Goal: Register for event/course

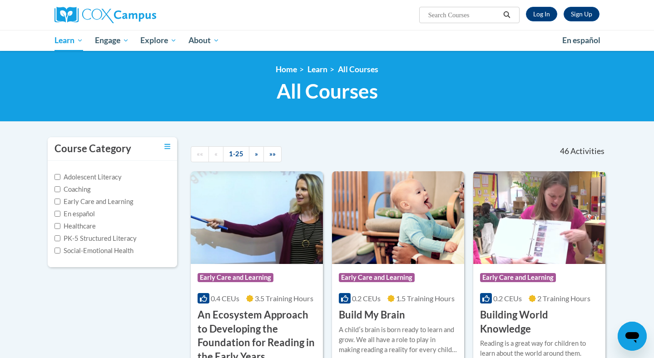
click at [82, 203] on label "Early Care and Learning" at bounding box center [94, 202] width 79 height 10
click at [60, 203] on input "Early Care and Learning" at bounding box center [58, 201] width 6 height 6
checkbox input "true"
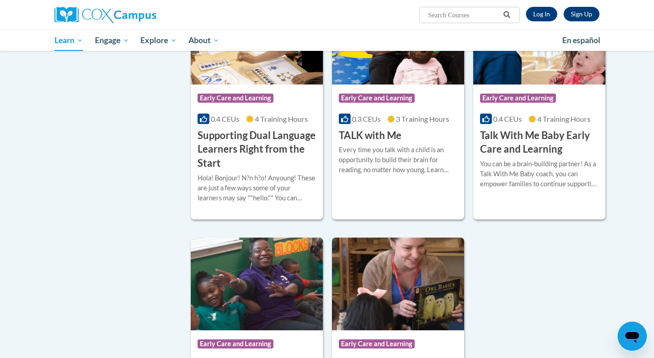
scroll to position [1096, 0]
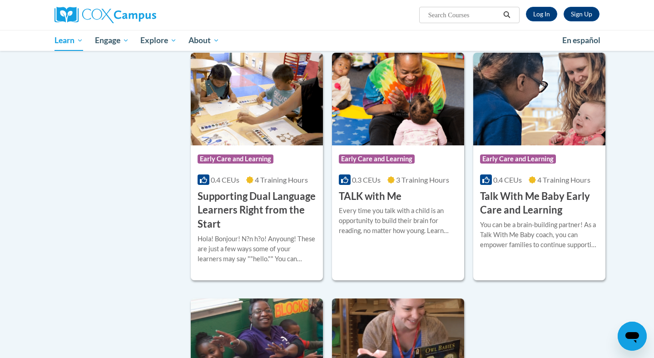
click at [529, 209] on h3 "Talk With Me Baby Early Care and Learning" at bounding box center [539, 203] width 119 height 28
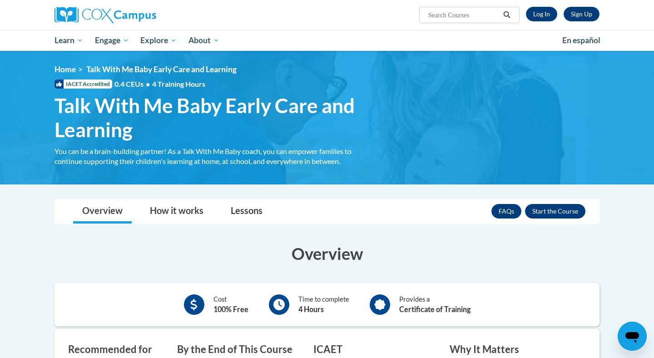
click at [561, 211] on button "Enroll" at bounding box center [555, 211] width 60 height 15
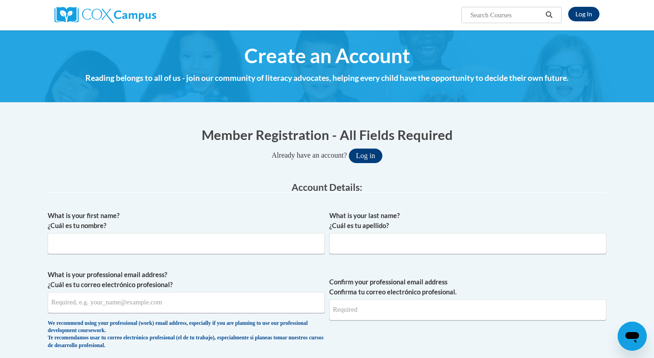
click at [595, 10] on link "Log In" at bounding box center [583, 14] width 31 height 15
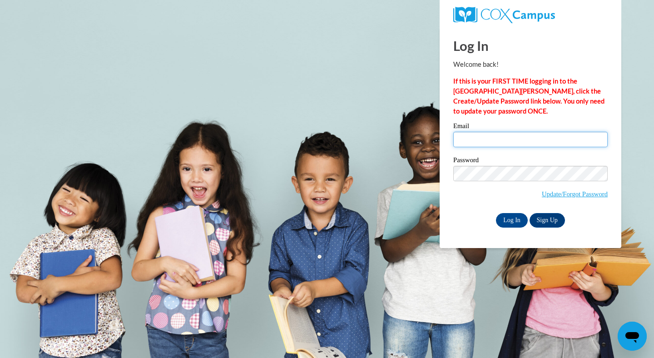
type input "monforta2015@gmail.com"
click at [511, 222] on input "Log In" at bounding box center [512, 220] width 32 height 15
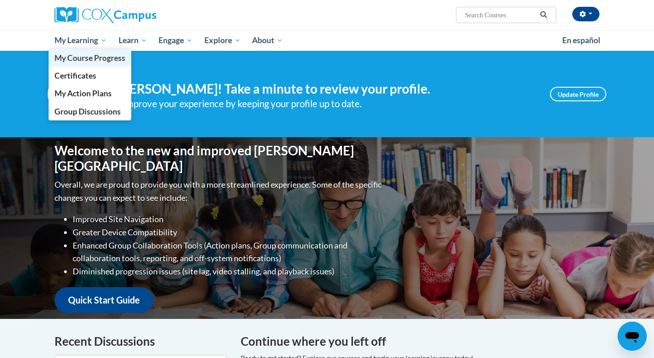
click at [86, 64] on link "My Course Progress" at bounding box center [90, 58] width 83 height 18
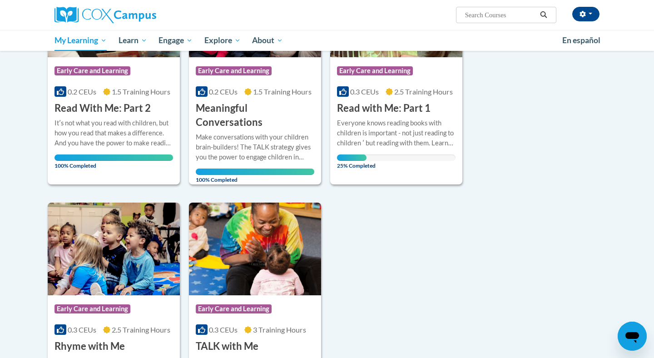
scroll to position [154, 0]
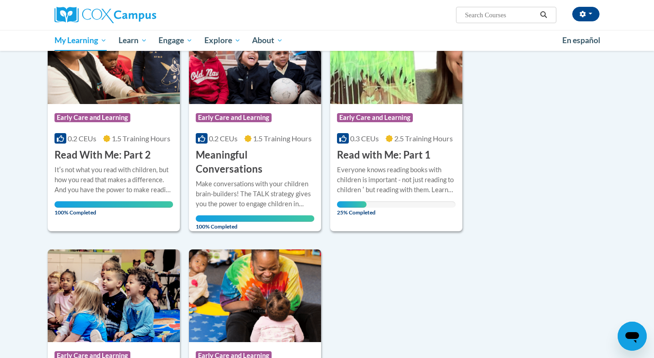
click at [360, 154] on h3 "Read with Me: Part 1" at bounding box center [384, 155] width 94 height 14
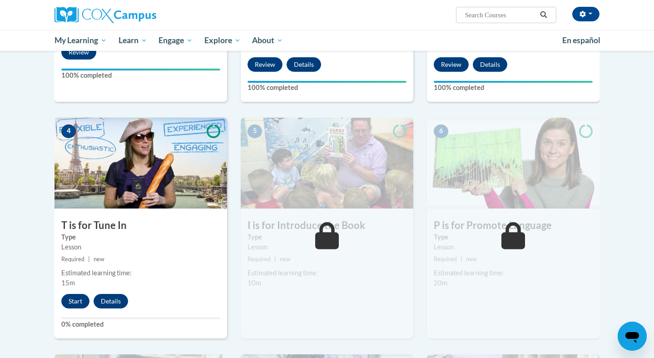
scroll to position [357, 0]
click at [72, 302] on button "Start" at bounding box center [75, 300] width 28 height 15
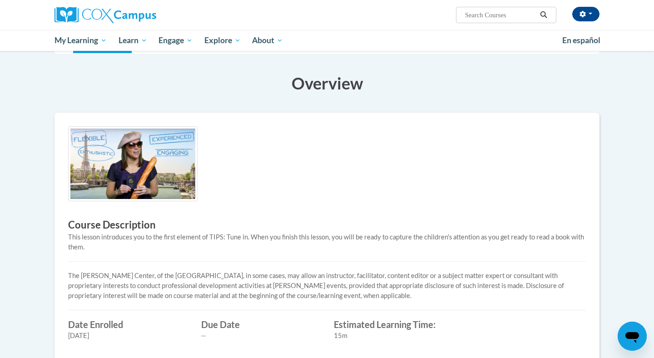
scroll to position [149, 0]
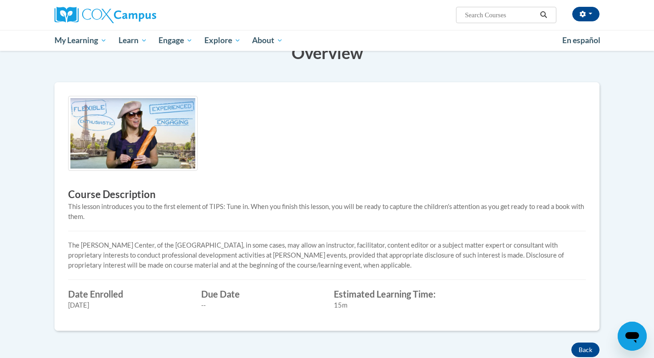
click at [155, 147] on img at bounding box center [132, 133] width 129 height 75
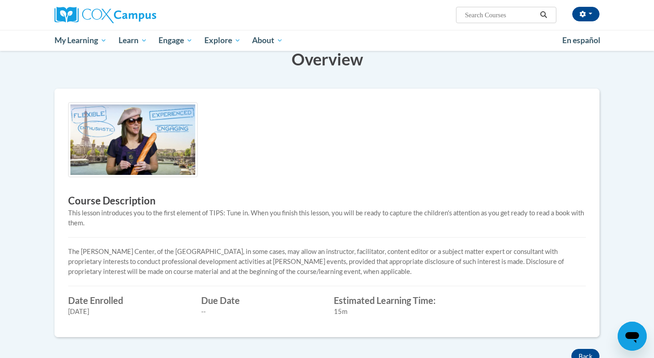
scroll to position [129, 0]
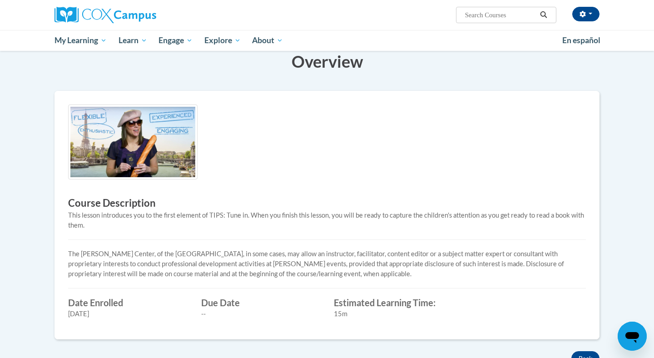
click at [154, 244] on div "Course Description This lesson introduces you to the first element of TIPS: Tun…" at bounding box center [326, 214] width 531 height 221
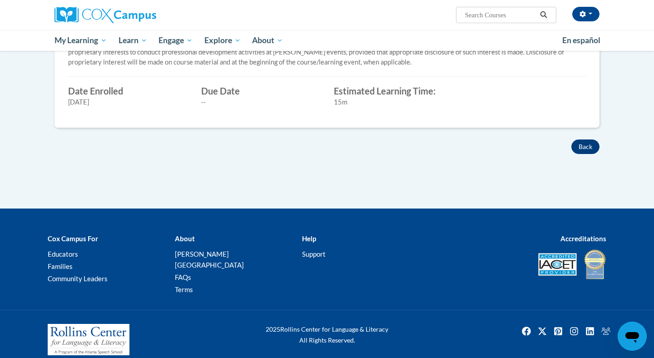
scroll to position [340, 0]
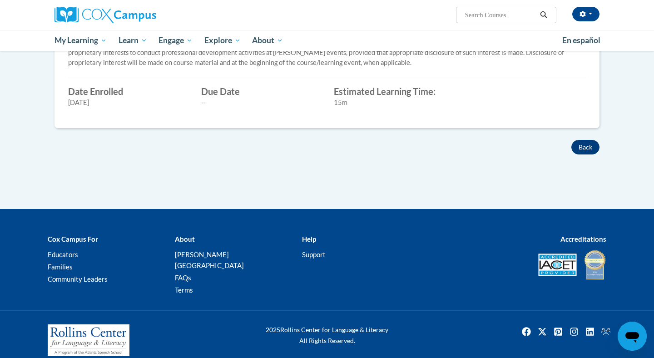
click at [582, 149] on button "Back" at bounding box center [585, 147] width 28 height 15
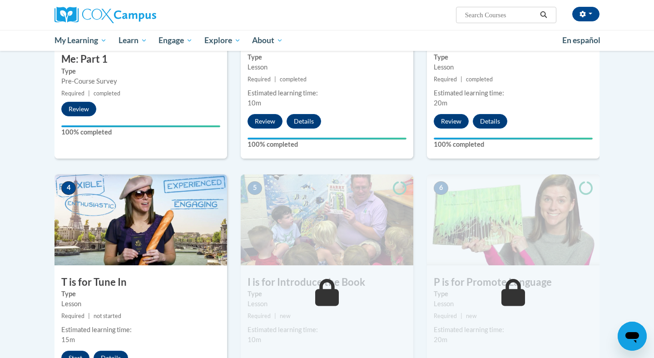
scroll to position [450, 0]
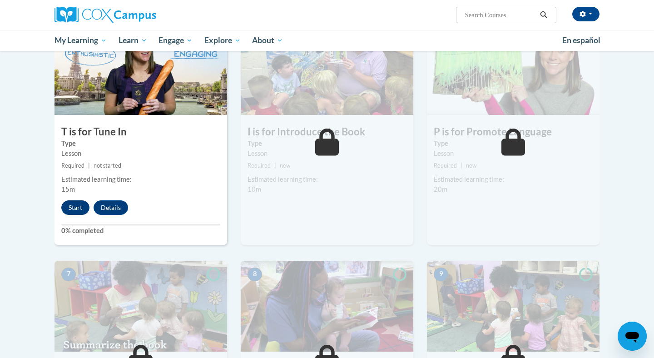
click at [71, 206] on button "Start" at bounding box center [75, 207] width 28 height 15
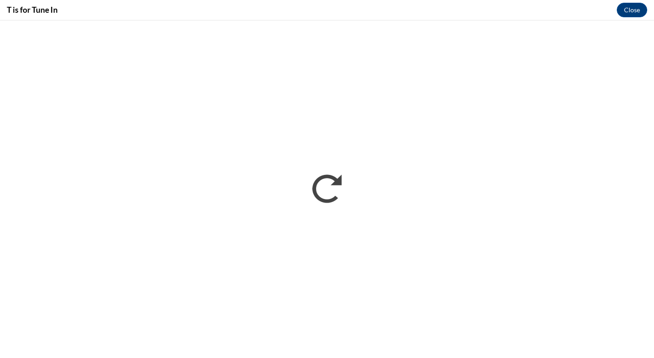
scroll to position [0, 0]
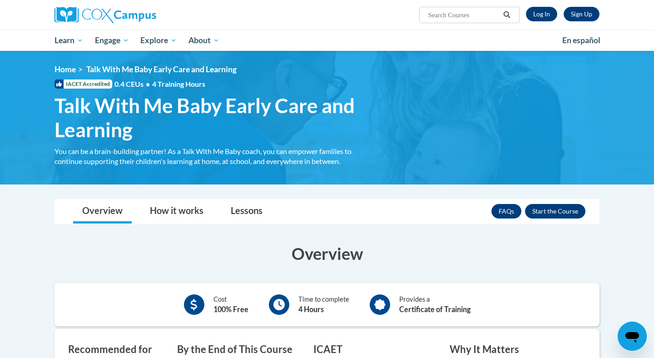
click at [552, 206] on button "Enroll" at bounding box center [555, 211] width 60 height 15
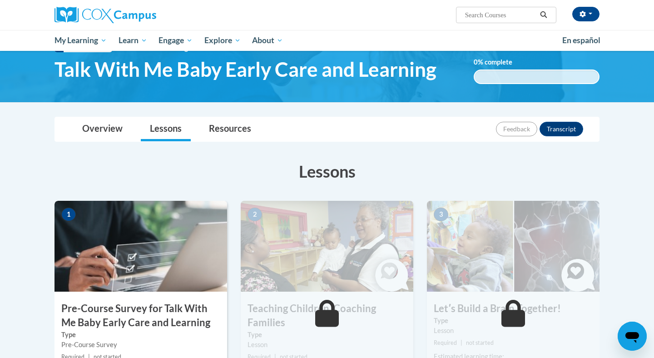
scroll to position [86, 0]
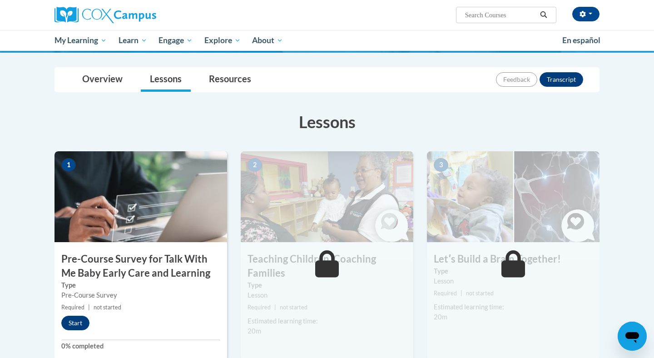
click at [122, 207] on img at bounding box center [141, 196] width 173 height 91
click at [73, 317] on button "Start" at bounding box center [75, 323] width 28 height 15
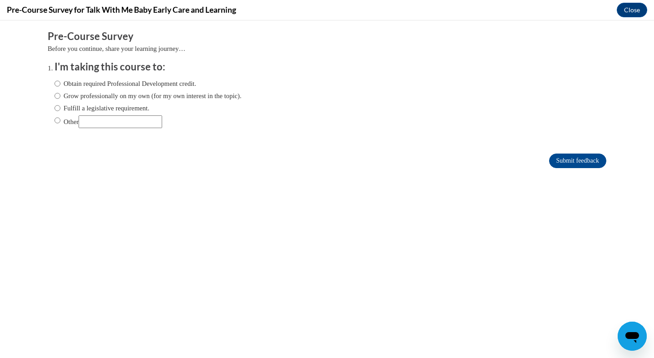
scroll to position [0, 0]
click at [78, 87] on label "Obtain required Professional Development credit." at bounding box center [126, 84] width 142 height 10
click at [60, 87] on input "Obtain required Professional Development credit." at bounding box center [58, 84] width 6 height 10
radio input "true"
click at [80, 95] on label "Grow professionally on my own (for my own interest in the topic)." at bounding box center [148, 96] width 187 height 10
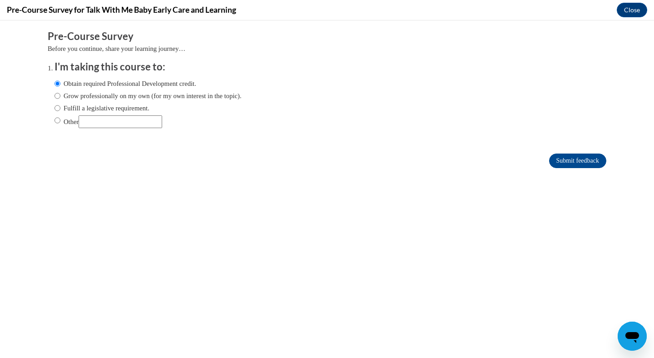
click at [60, 95] on input "Grow professionally on my own (for my own interest in the topic)." at bounding box center [58, 96] width 6 height 10
radio input "true"
click at [81, 85] on label "Obtain required Professional Development credit." at bounding box center [126, 84] width 142 height 10
click at [60, 85] on input "Obtain required Professional Development credit." at bounding box center [58, 84] width 6 height 10
radio input "true"
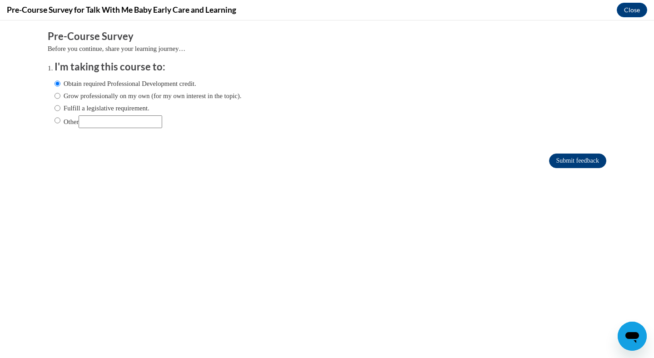
click at [566, 158] on input "Submit feedback" at bounding box center [577, 161] width 57 height 15
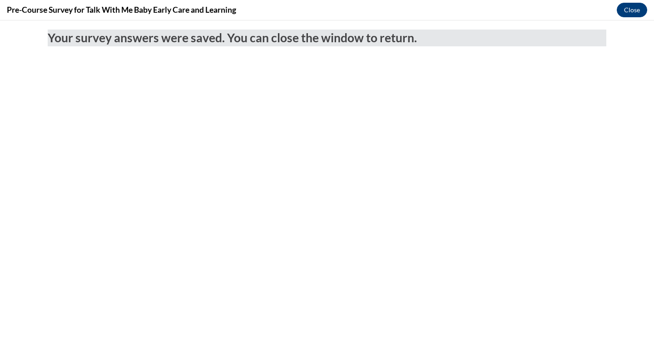
click at [625, 15] on button "Close" at bounding box center [632, 10] width 30 height 15
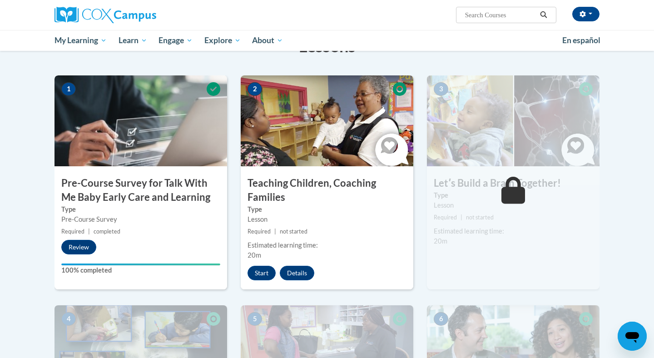
scroll to position [164, 0]
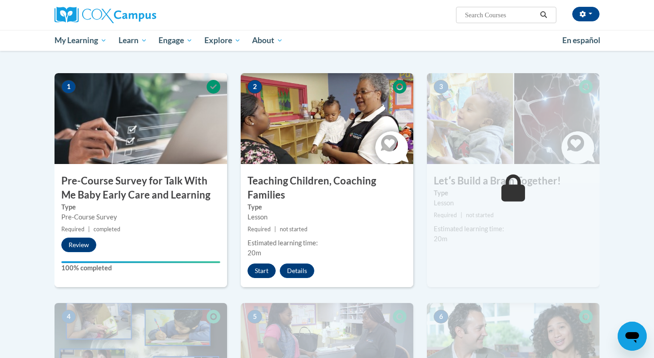
click at [256, 275] on button "Start" at bounding box center [262, 270] width 28 height 15
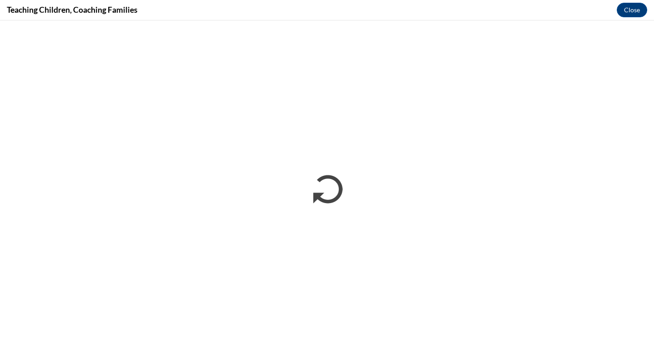
scroll to position [0, 0]
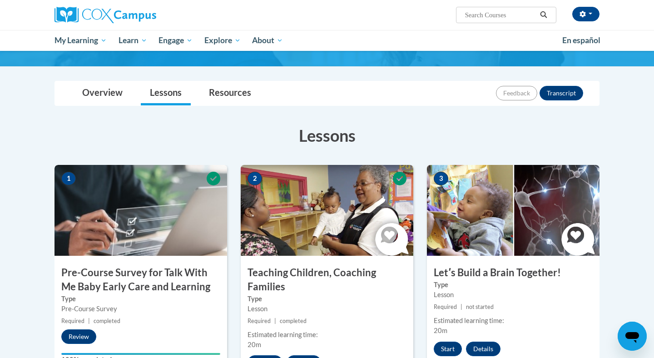
scroll to position [93, 0]
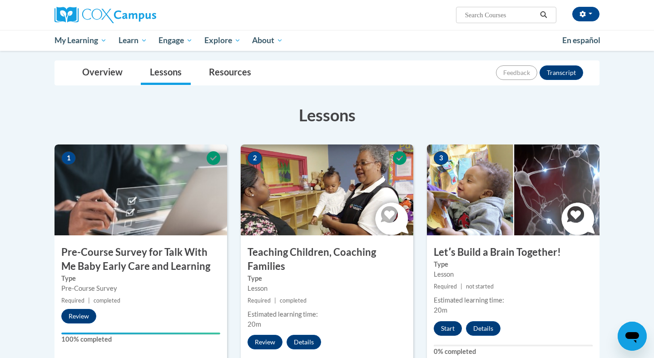
click at [451, 327] on button "Start" at bounding box center [448, 328] width 28 height 15
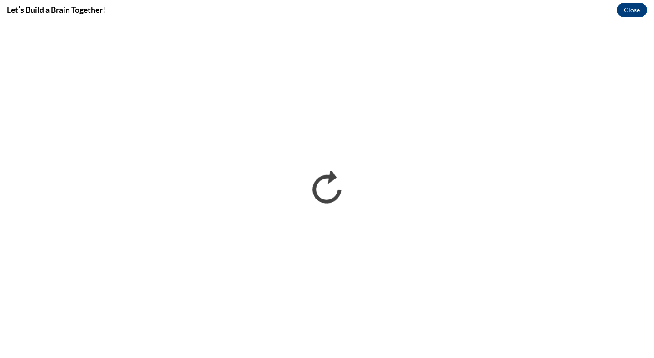
scroll to position [0, 0]
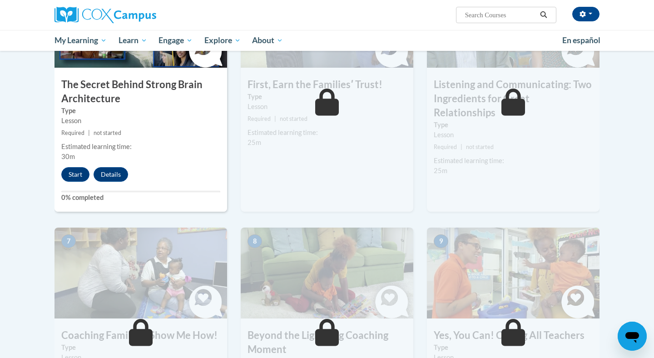
scroll to position [496, 0]
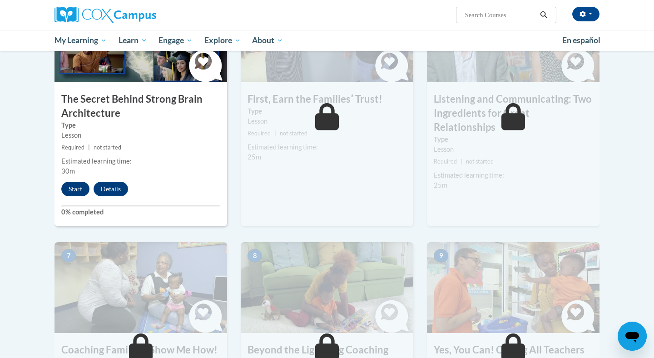
click at [77, 188] on button "Start" at bounding box center [75, 189] width 28 height 15
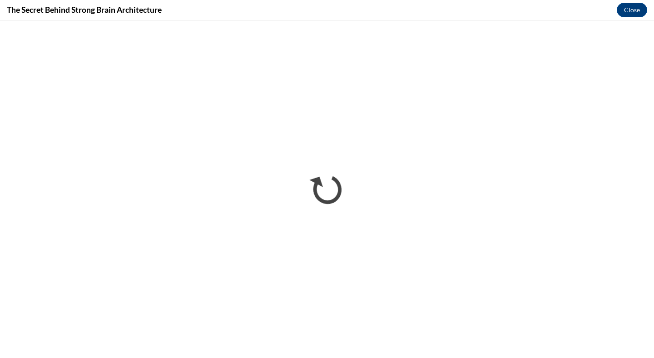
scroll to position [0, 0]
